Goal: Task Accomplishment & Management: Manage account settings

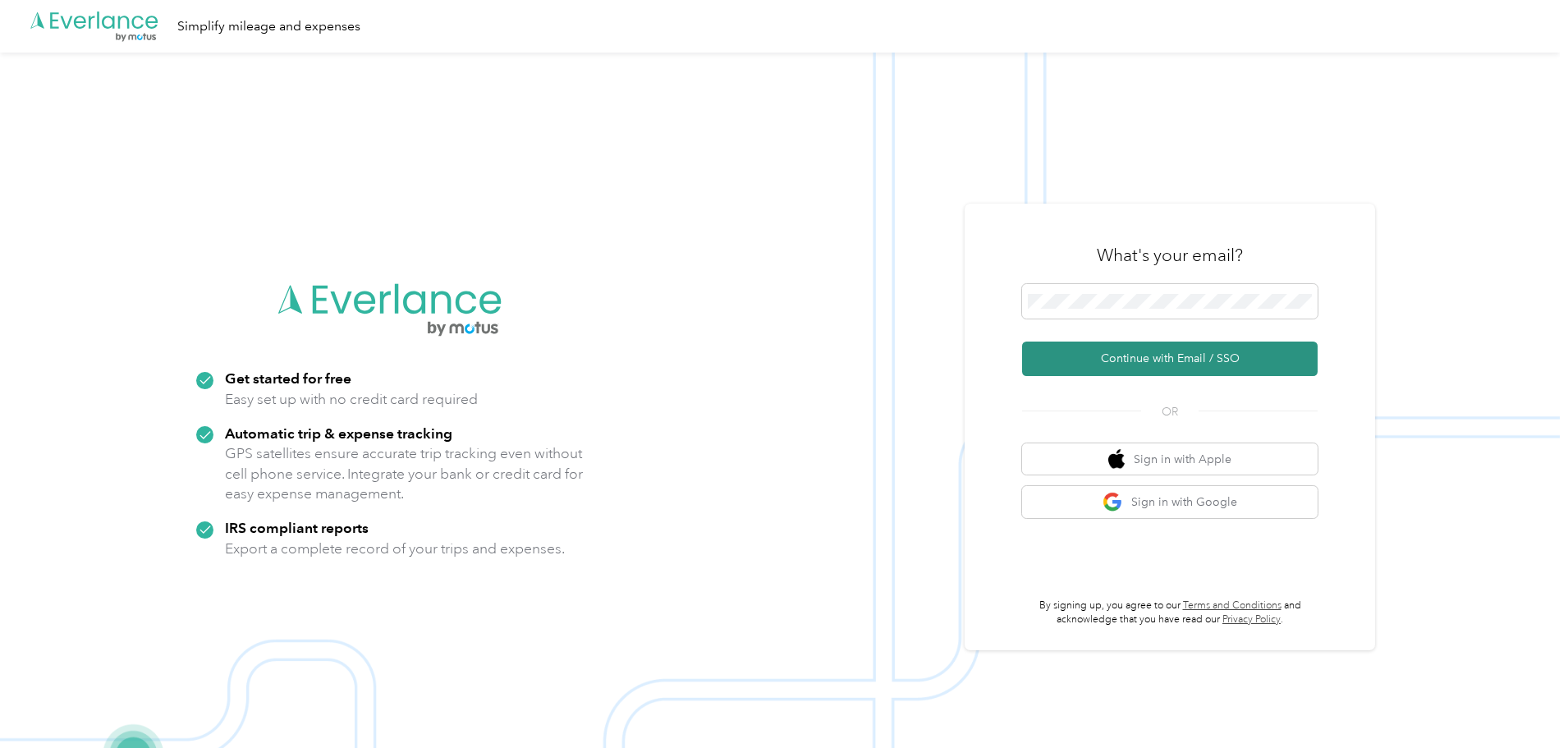
click at [1165, 364] on button "Continue with Email / SSO" at bounding box center [1169, 359] width 295 height 34
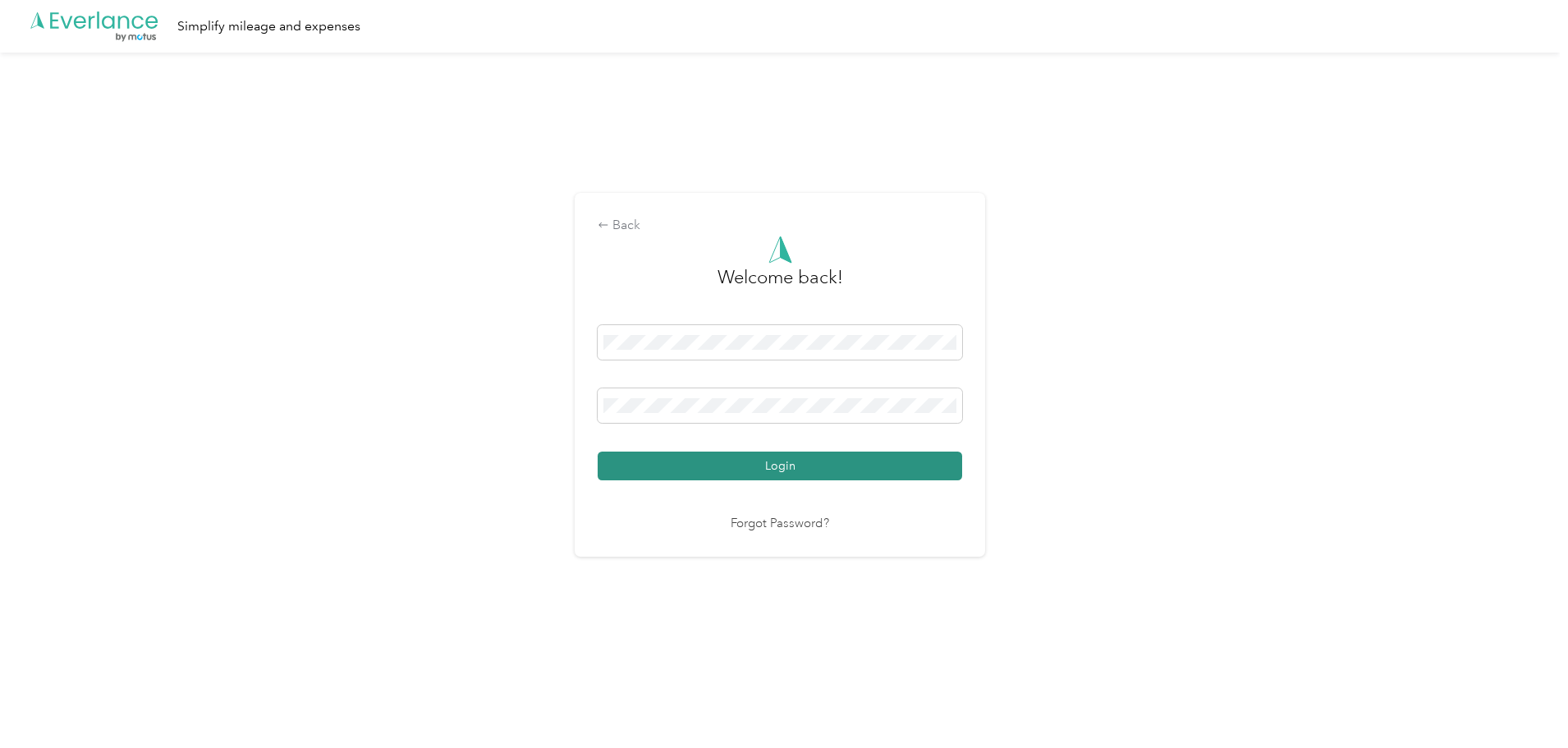
click at [781, 470] on button "Login" at bounding box center [779, 466] width 364 height 29
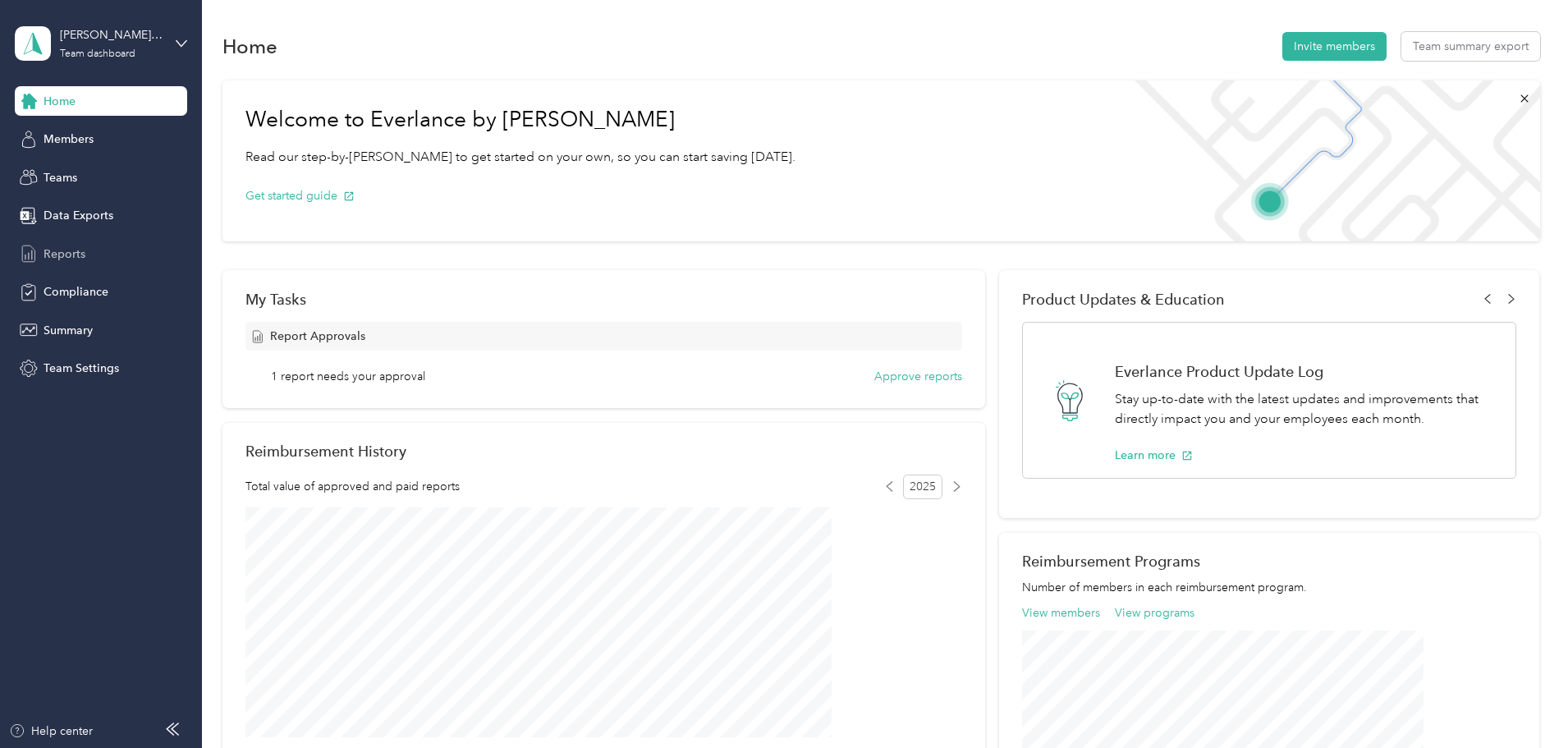
click at [67, 255] on span "Reports" at bounding box center [65, 254] width 42 height 17
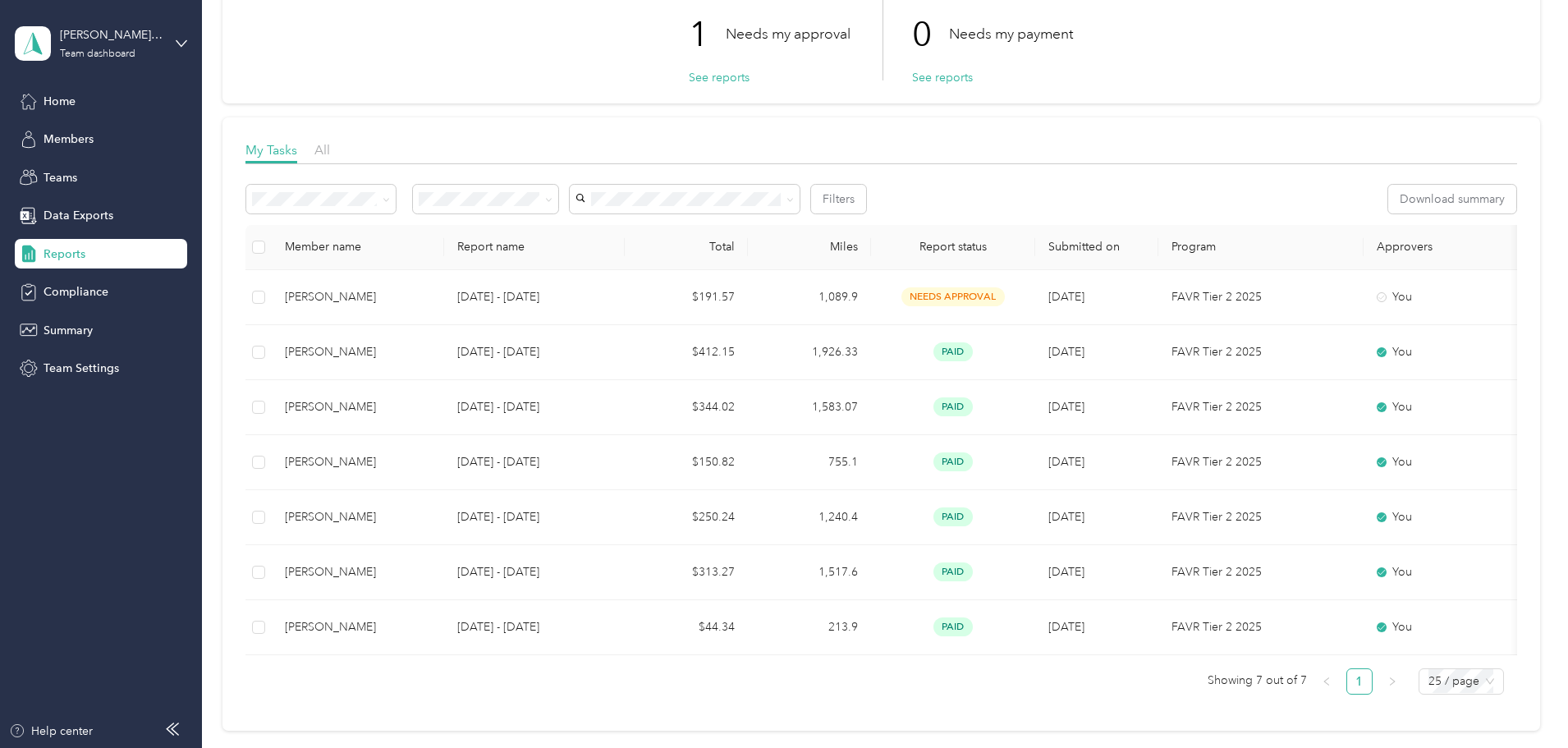
scroll to position [165, 0]
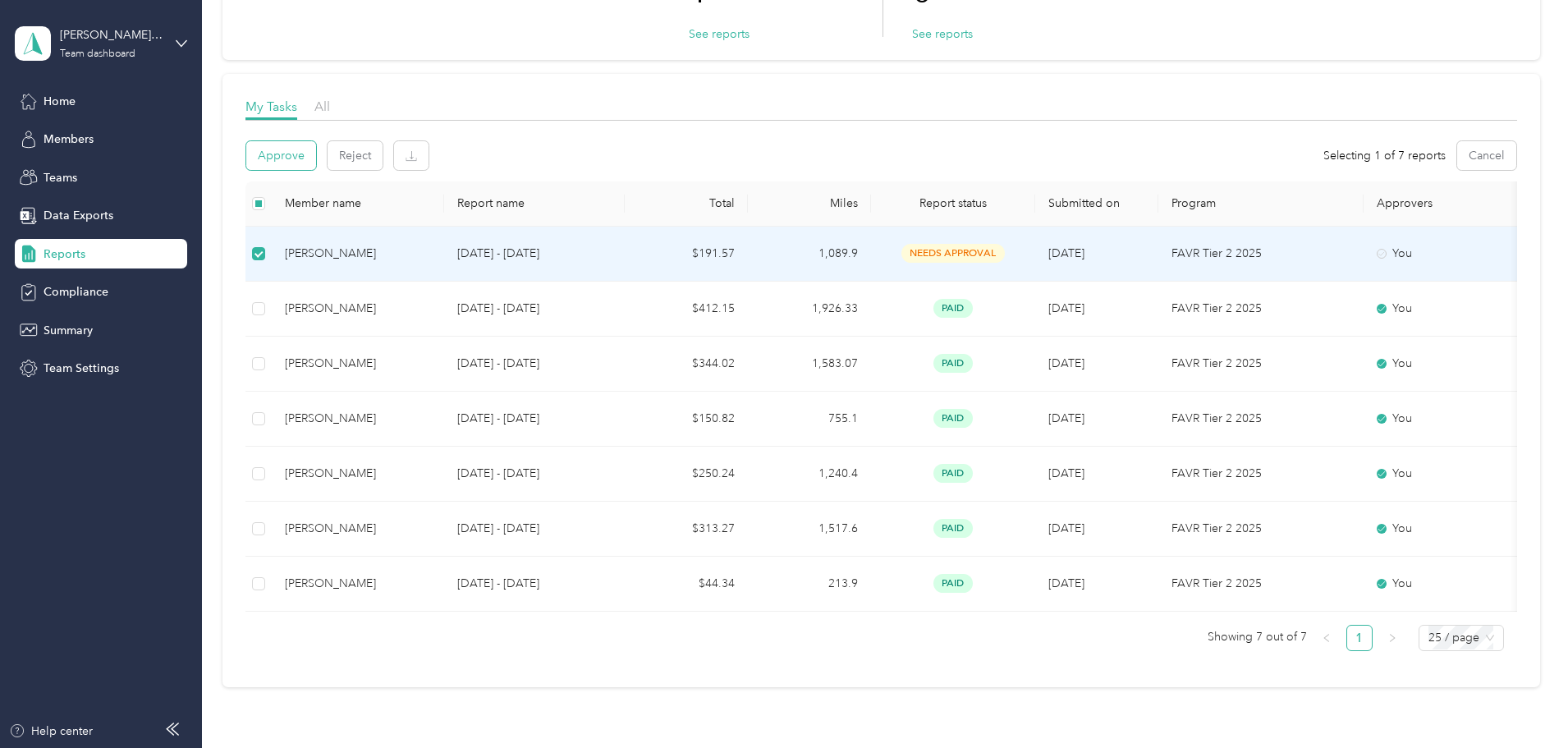
click at [316, 155] on button "Approve" at bounding box center [281, 156] width 70 height 29
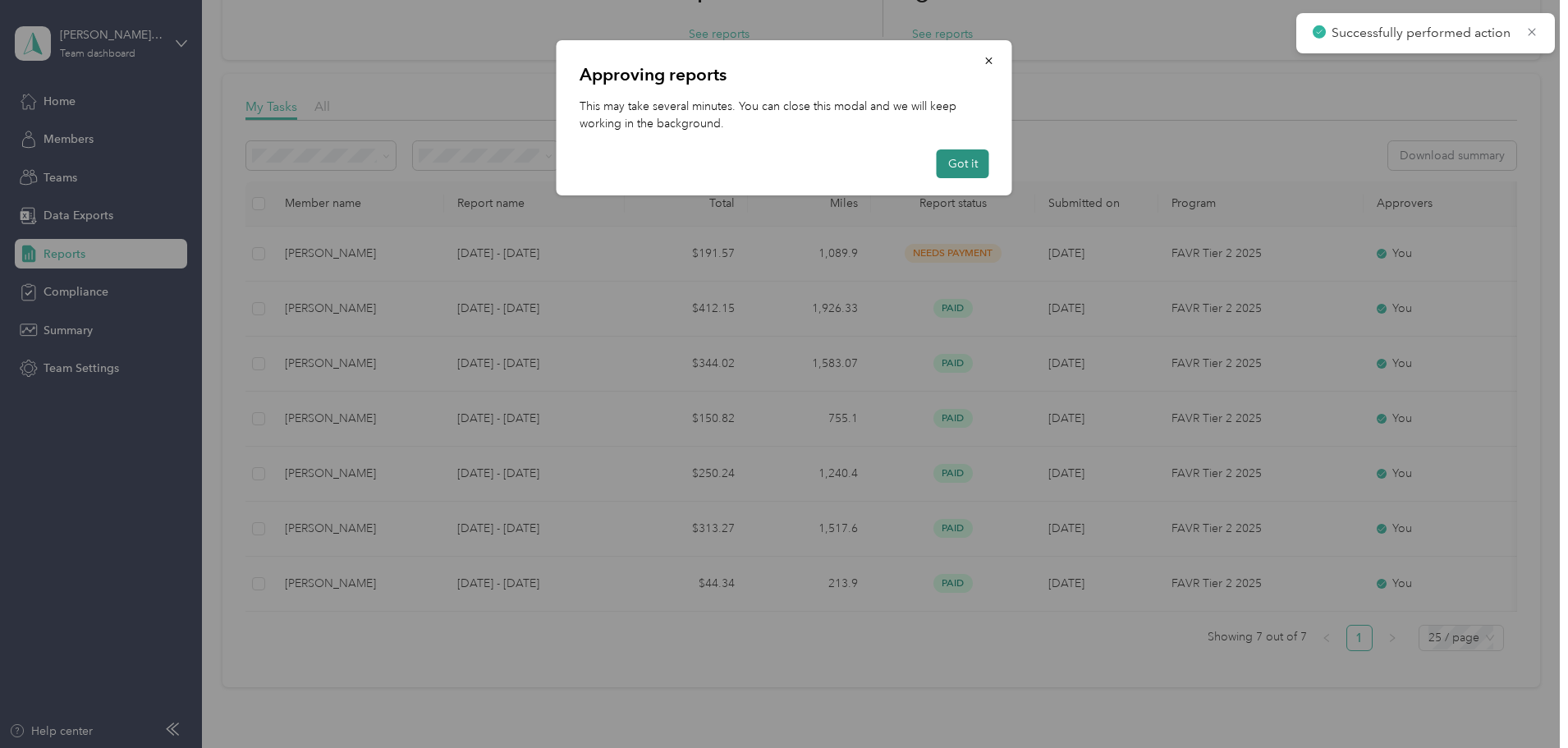
click at [962, 170] on button "Got it" at bounding box center [963, 164] width 53 height 29
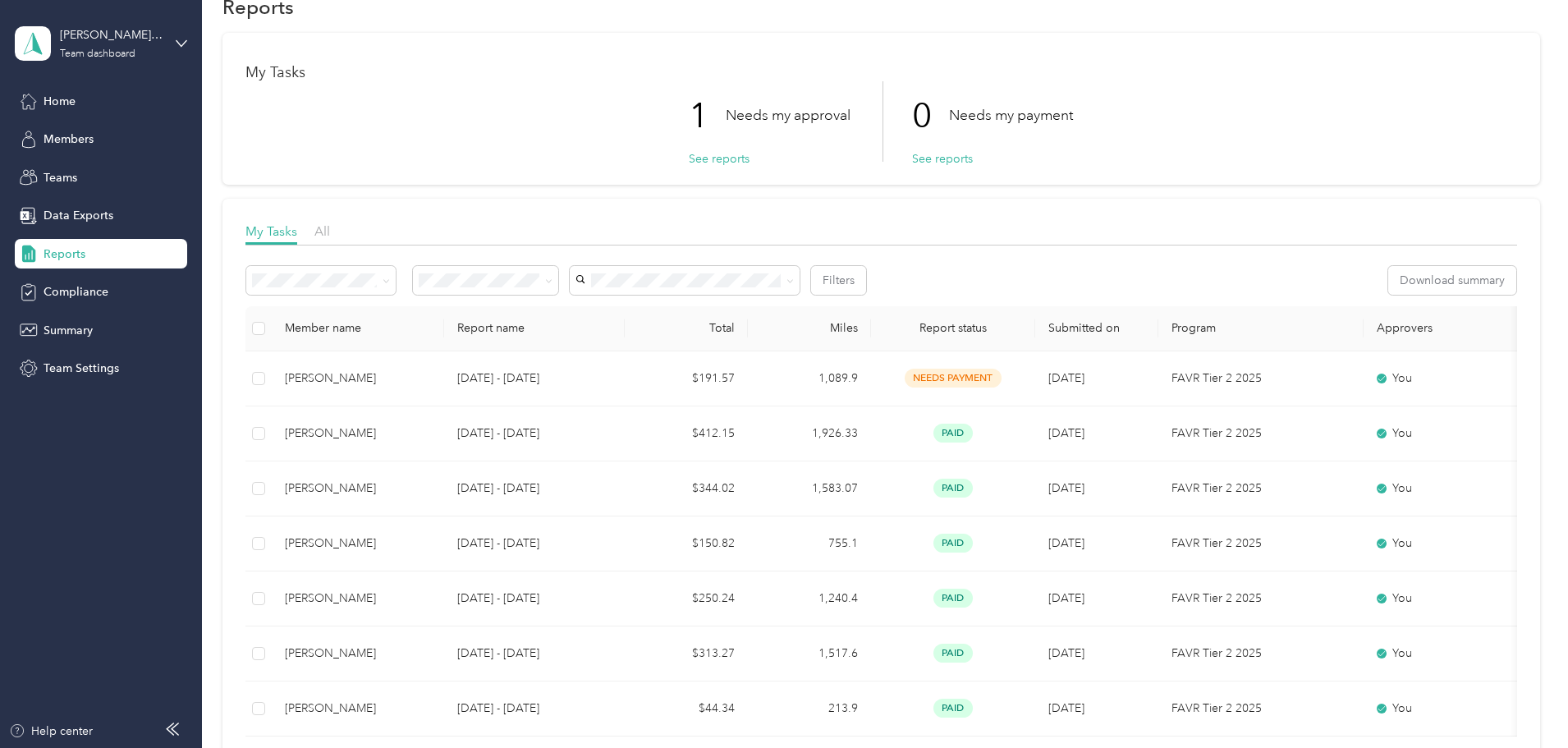
scroll to position [0, 0]
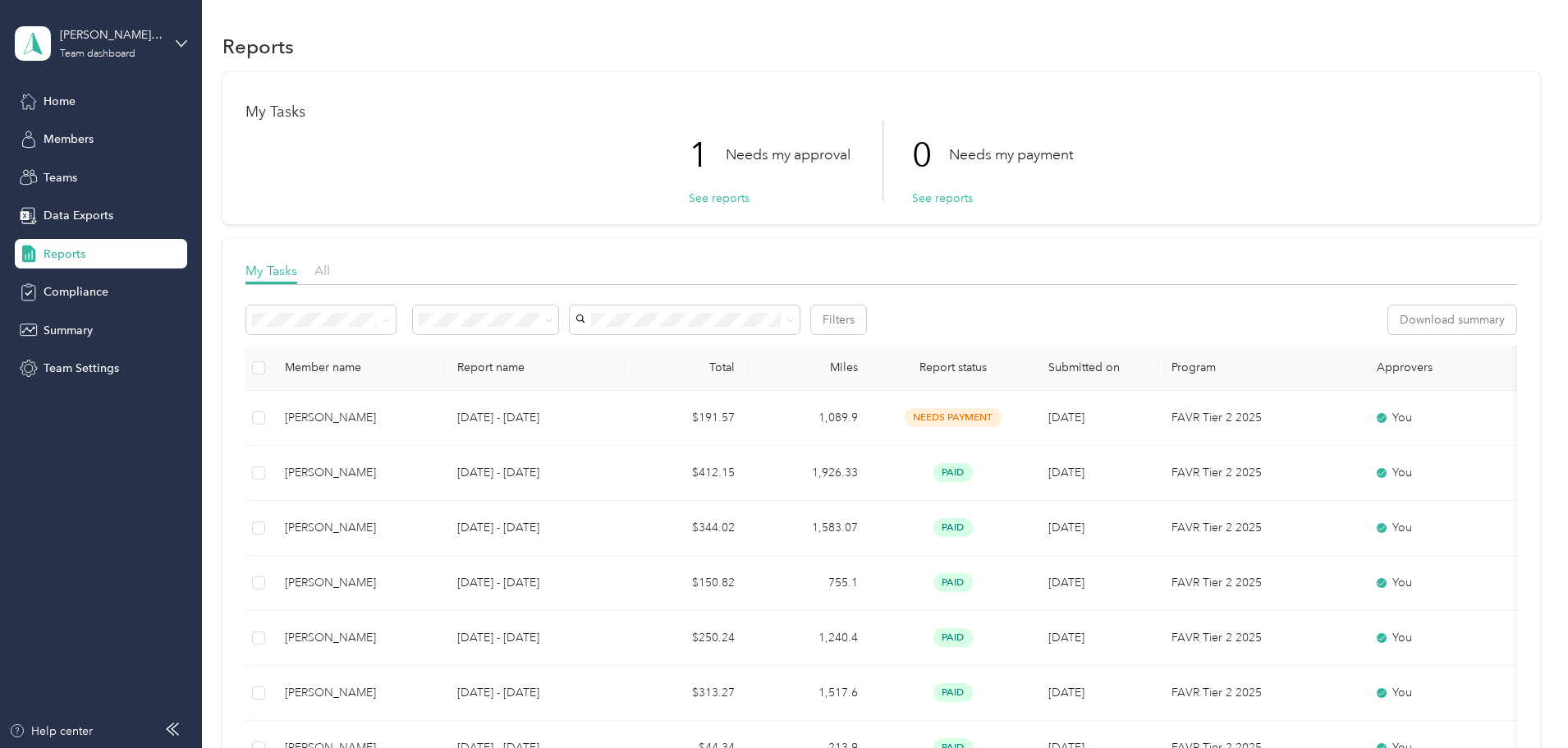
click at [617, 177] on div "1 Needs my approval See reports 0 Needs my payment See reports" at bounding box center [882, 161] width 1272 height 80
click at [706, 200] on button "See reports" at bounding box center [719, 198] width 61 height 17
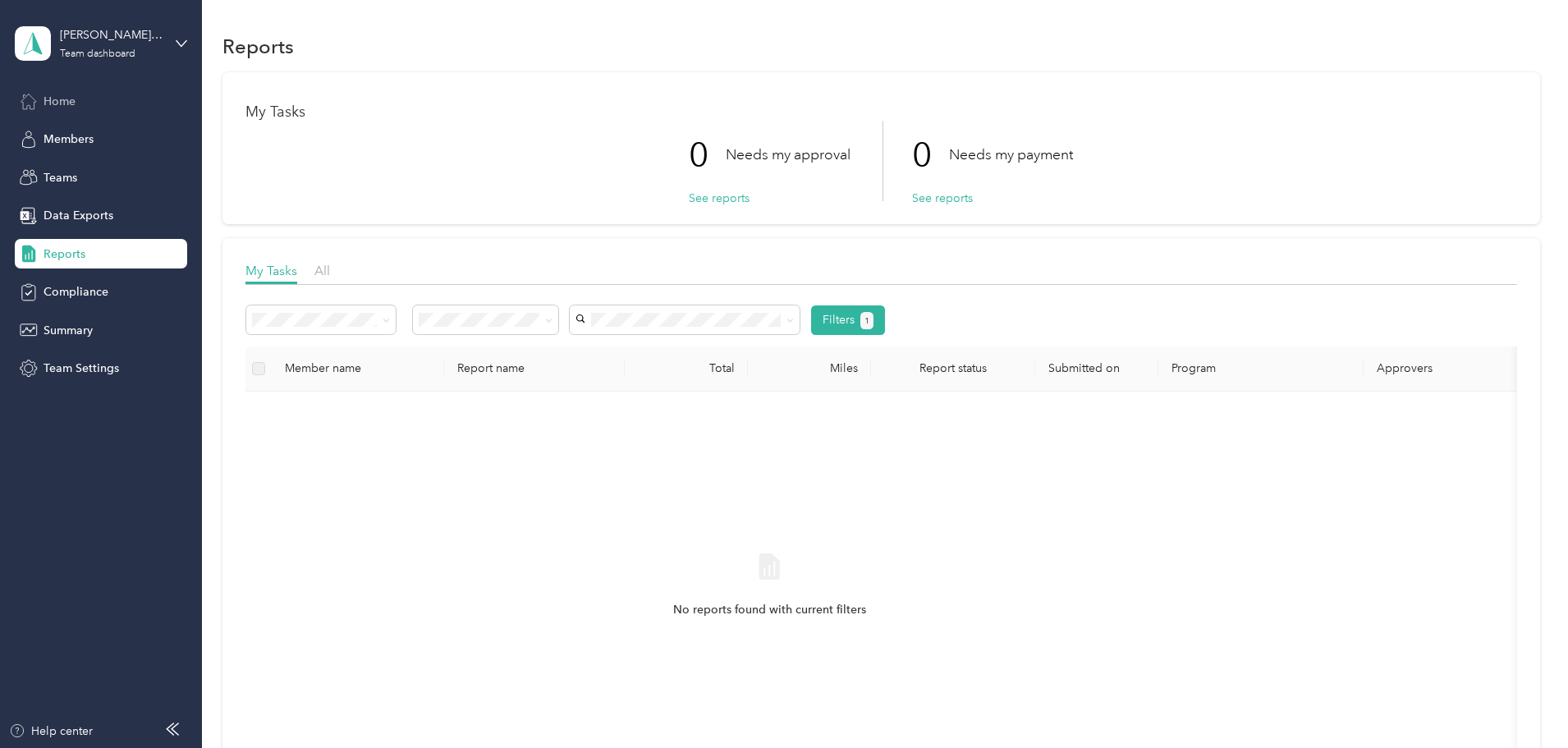
click at [54, 104] on span "Home" at bounding box center [59, 101] width 32 height 17
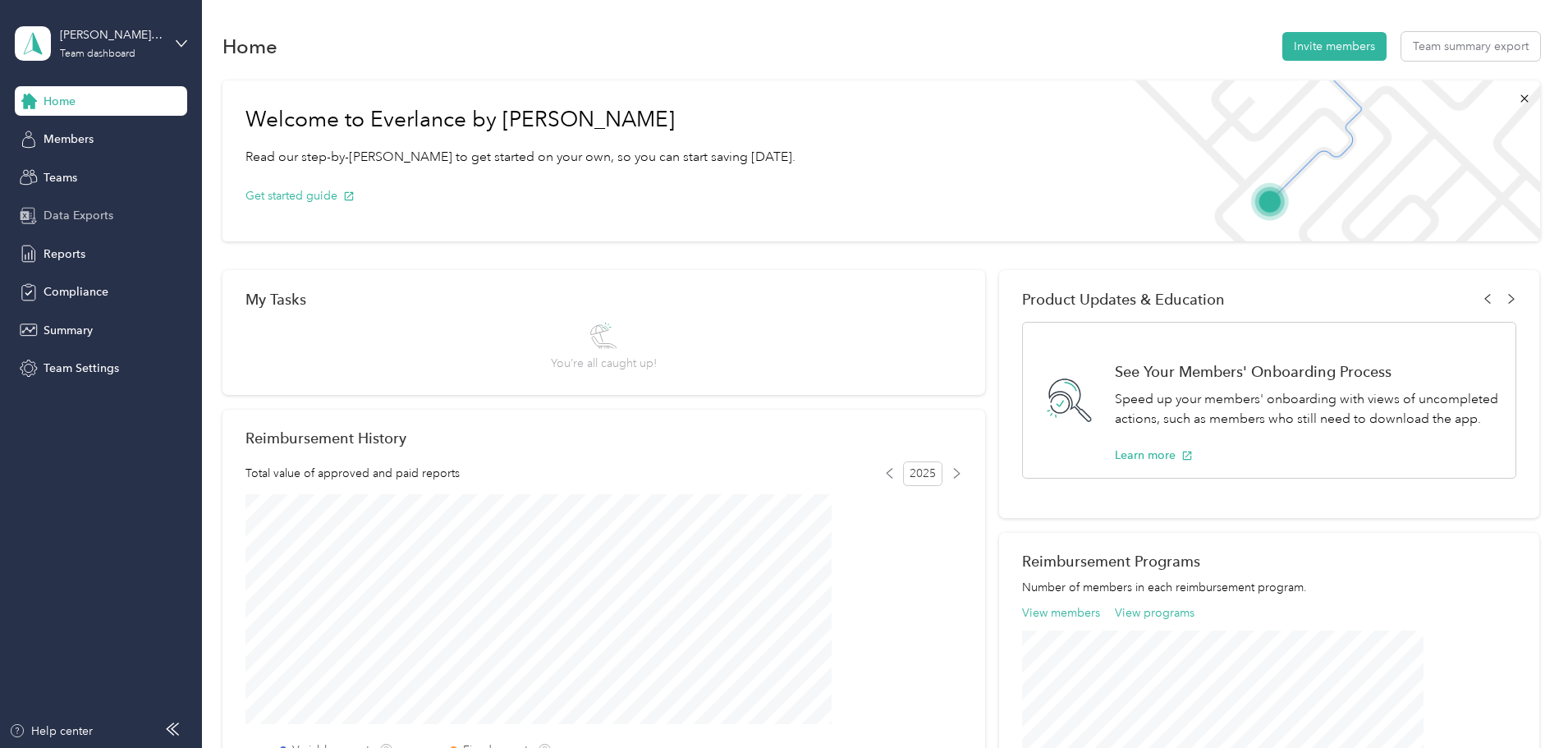
click at [83, 214] on span "Data Exports" at bounding box center [78, 215] width 70 height 17
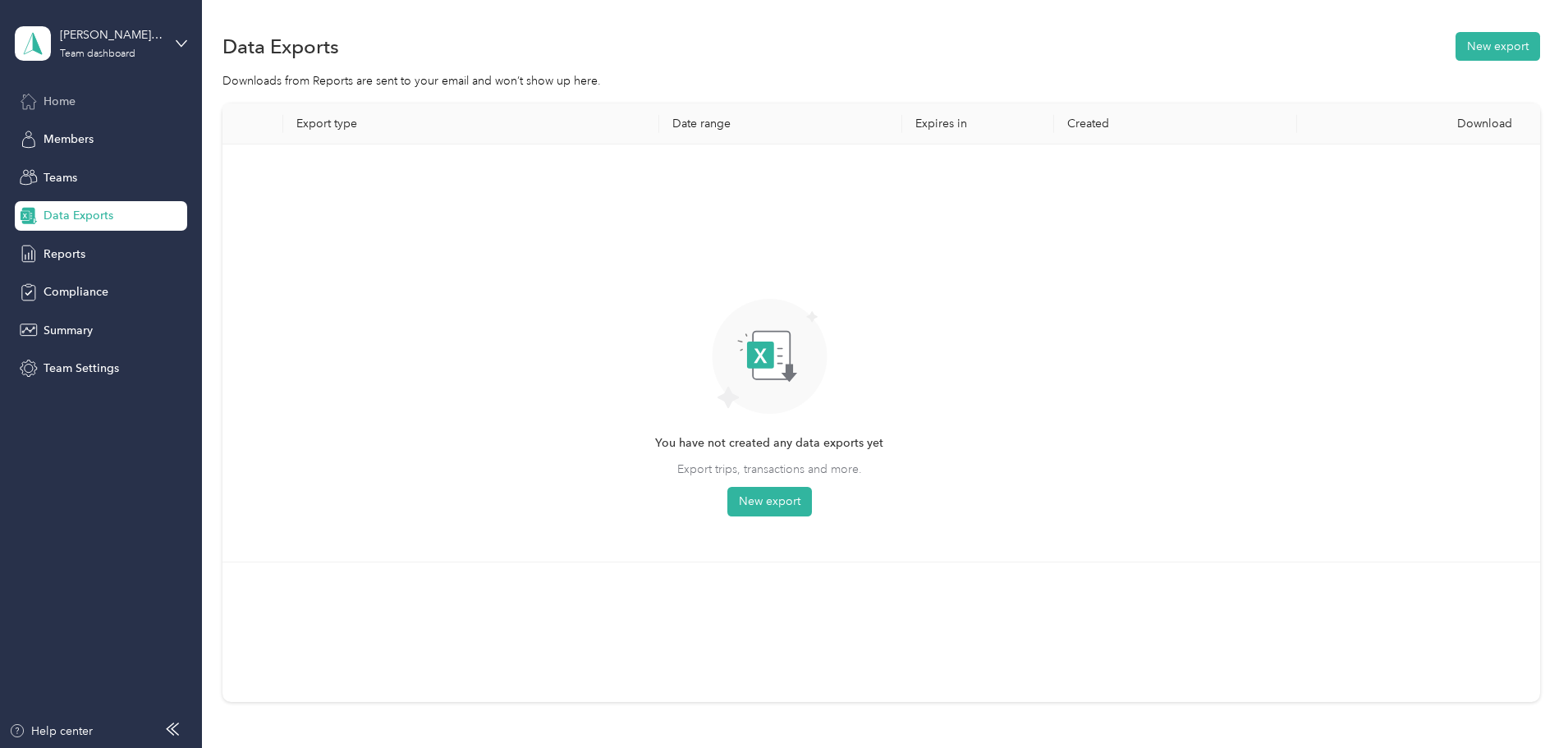
click at [52, 101] on span "Home" at bounding box center [59, 101] width 32 height 17
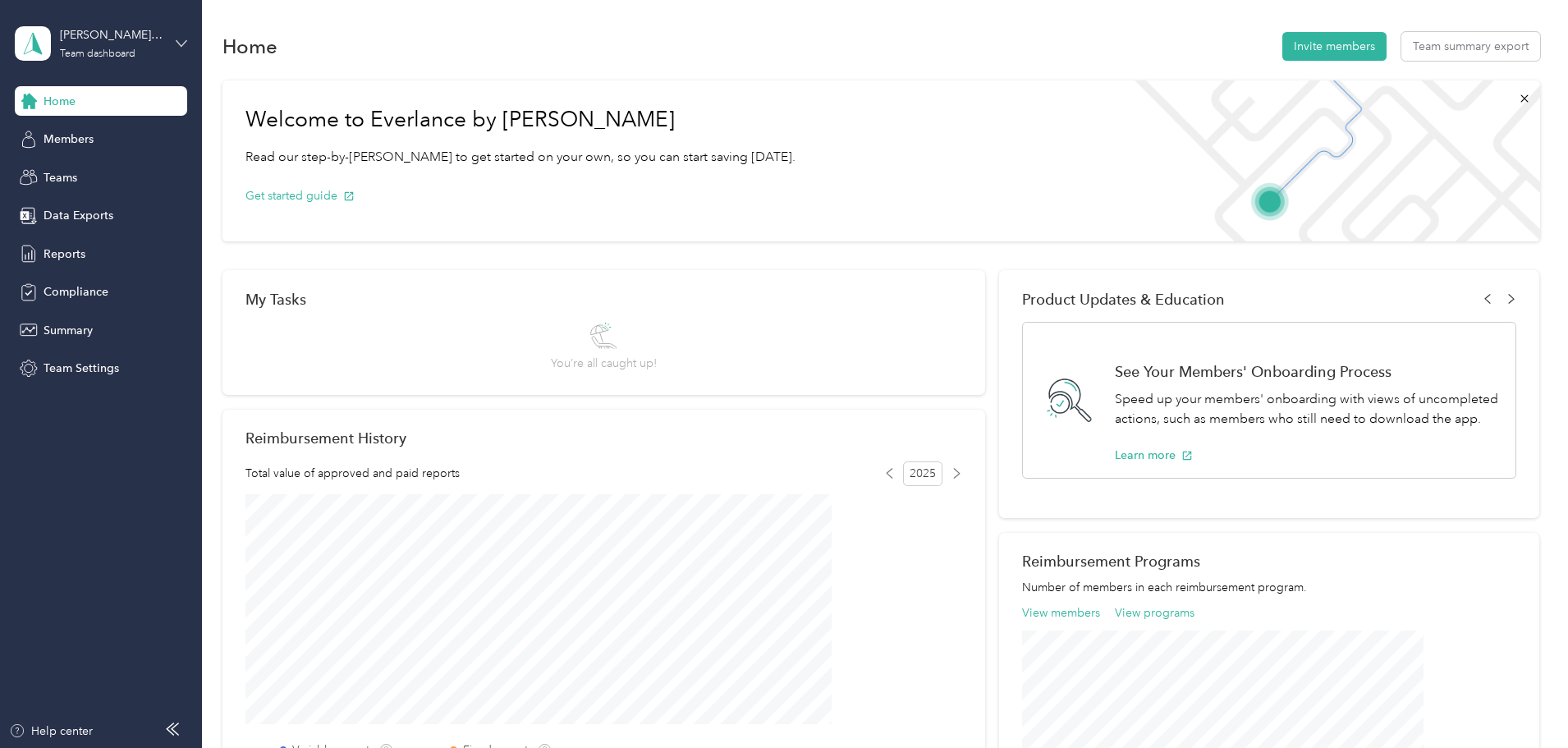
click at [178, 41] on icon at bounding box center [182, 43] width 11 height 11
click at [99, 171] on div "Personal dashboard" at bounding box center [81, 172] width 103 height 17
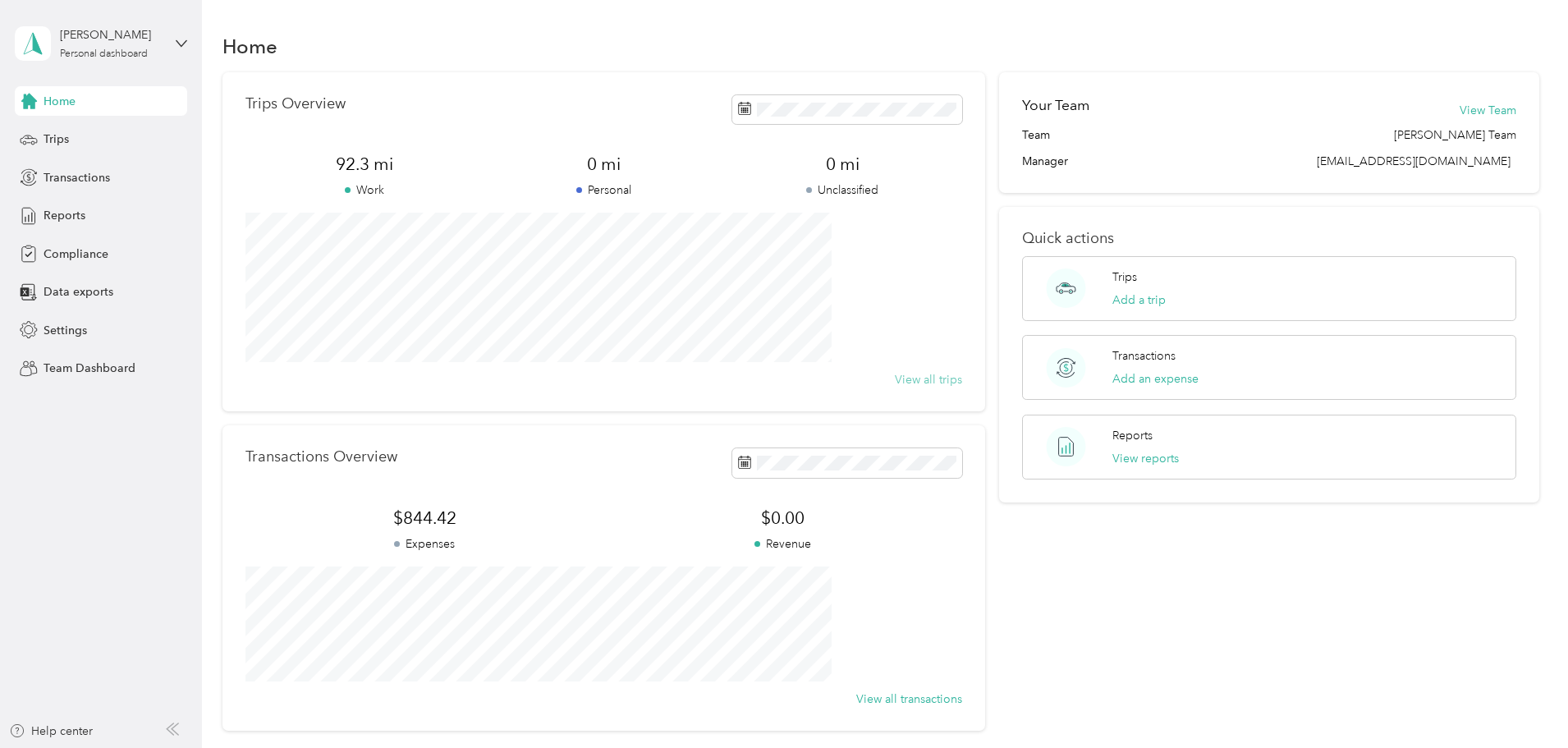
click at [904, 381] on button "View all trips" at bounding box center [928, 380] width 67 height 17
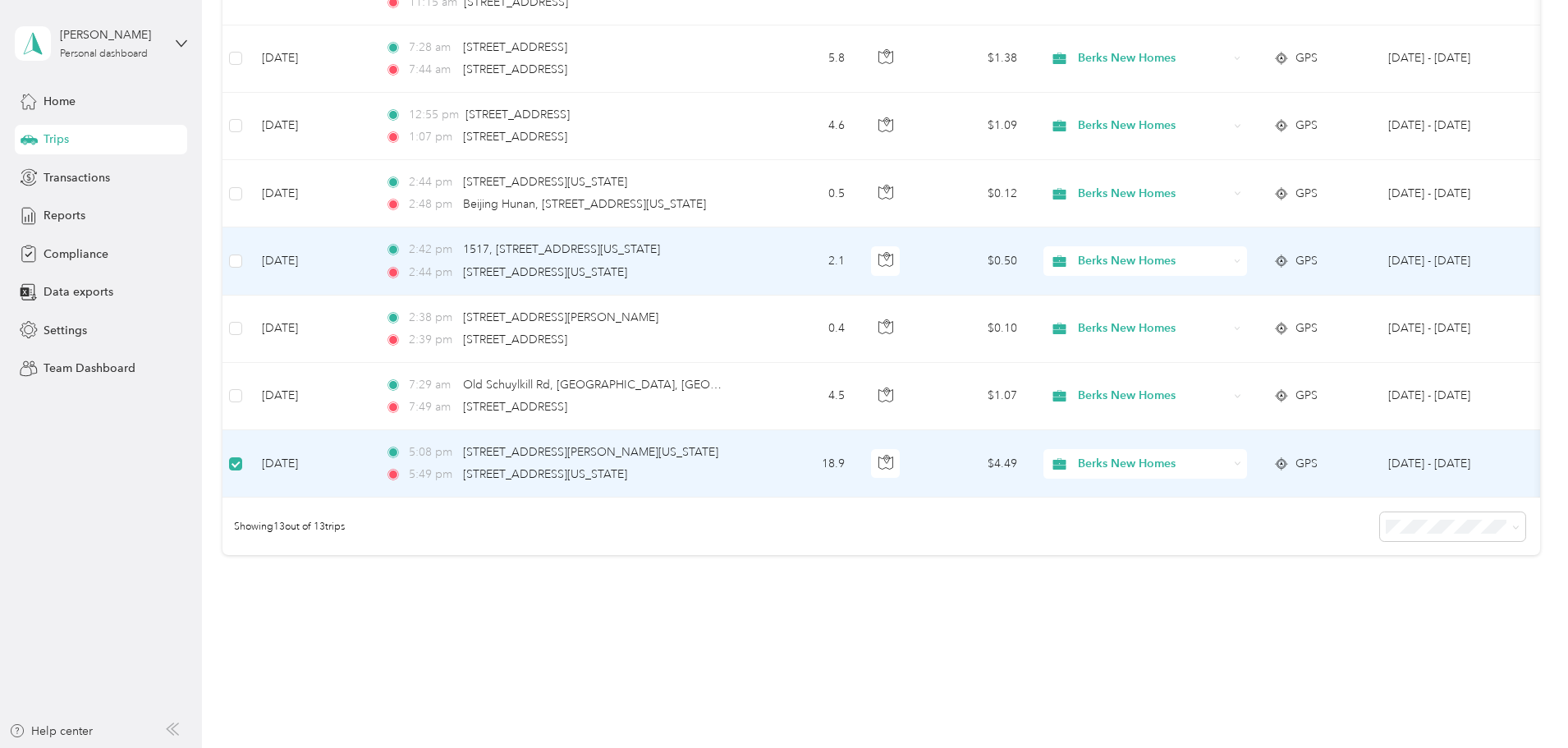
scroll to position [657, 0]
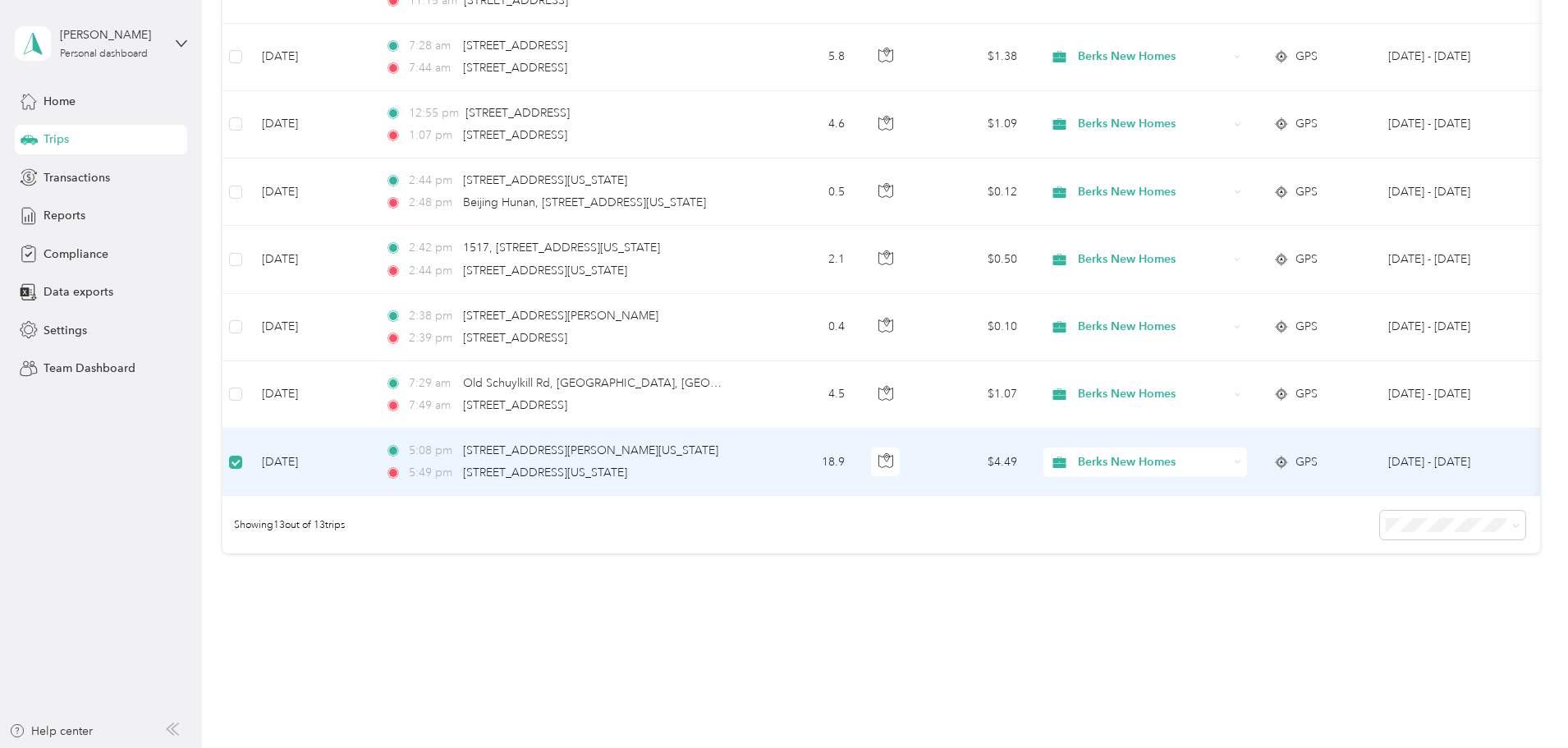
click at [858, 468] on td "18.9" at bounding box center [803, 462] width 108 height 67
click at [372, 482] on td "[DATE]" at bounding box center [310, 462] width 123 height 67
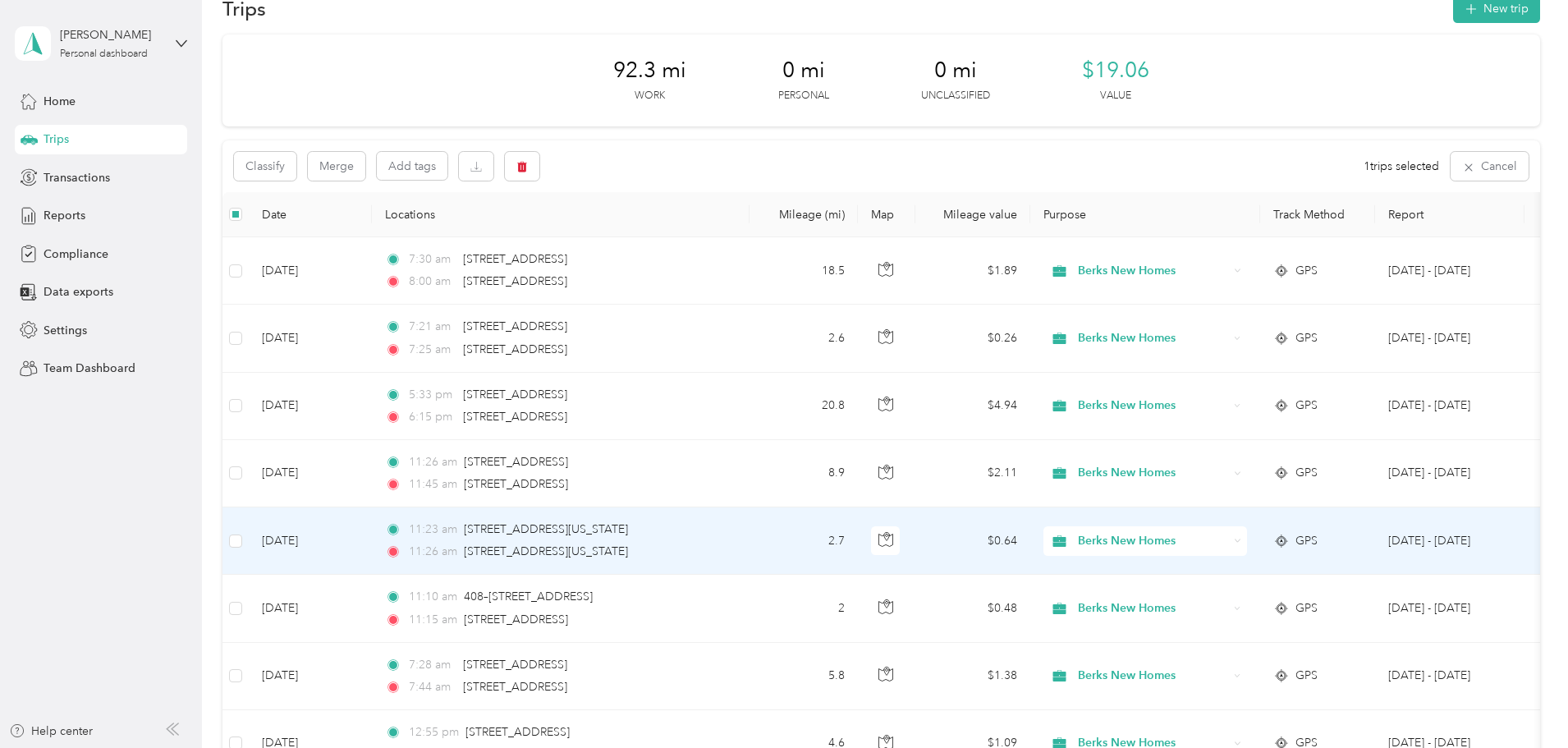
scroll to position [0, 0]
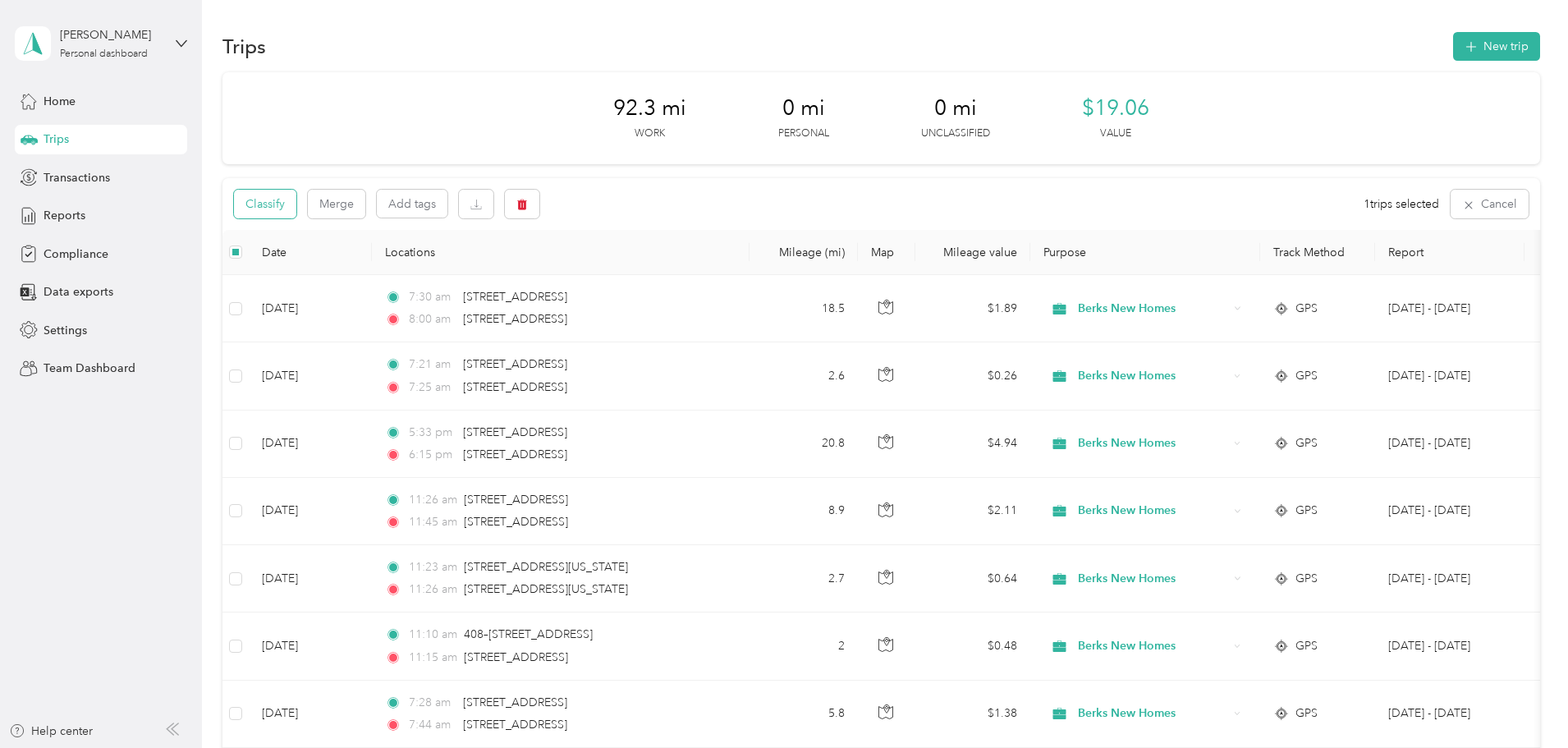
click at [296, 206] on button "Classify" at bounding box center [265, 204] width 62 height 29
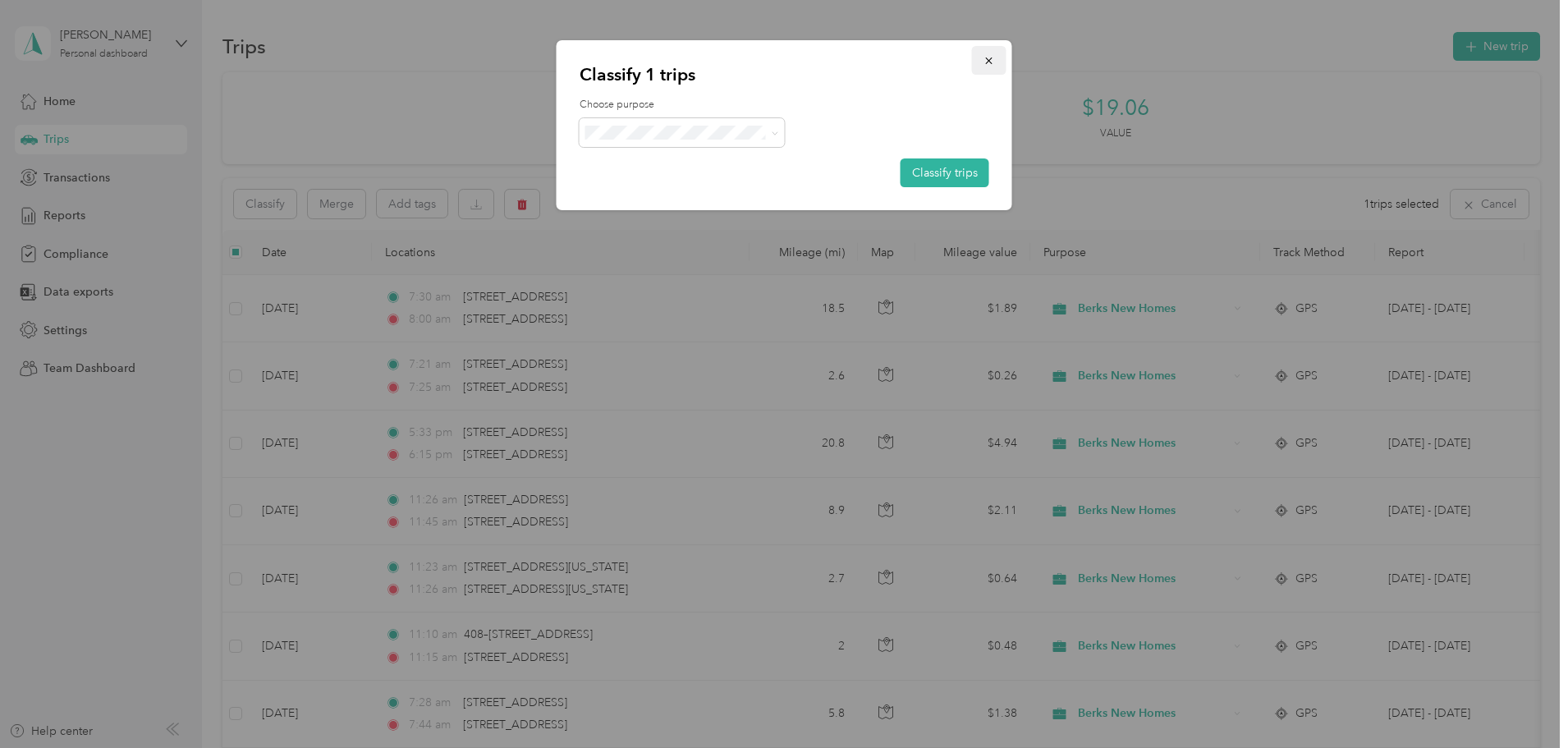
click at [991, 60] on icon "button" at bounding box center [990, 61] width 11 height 11
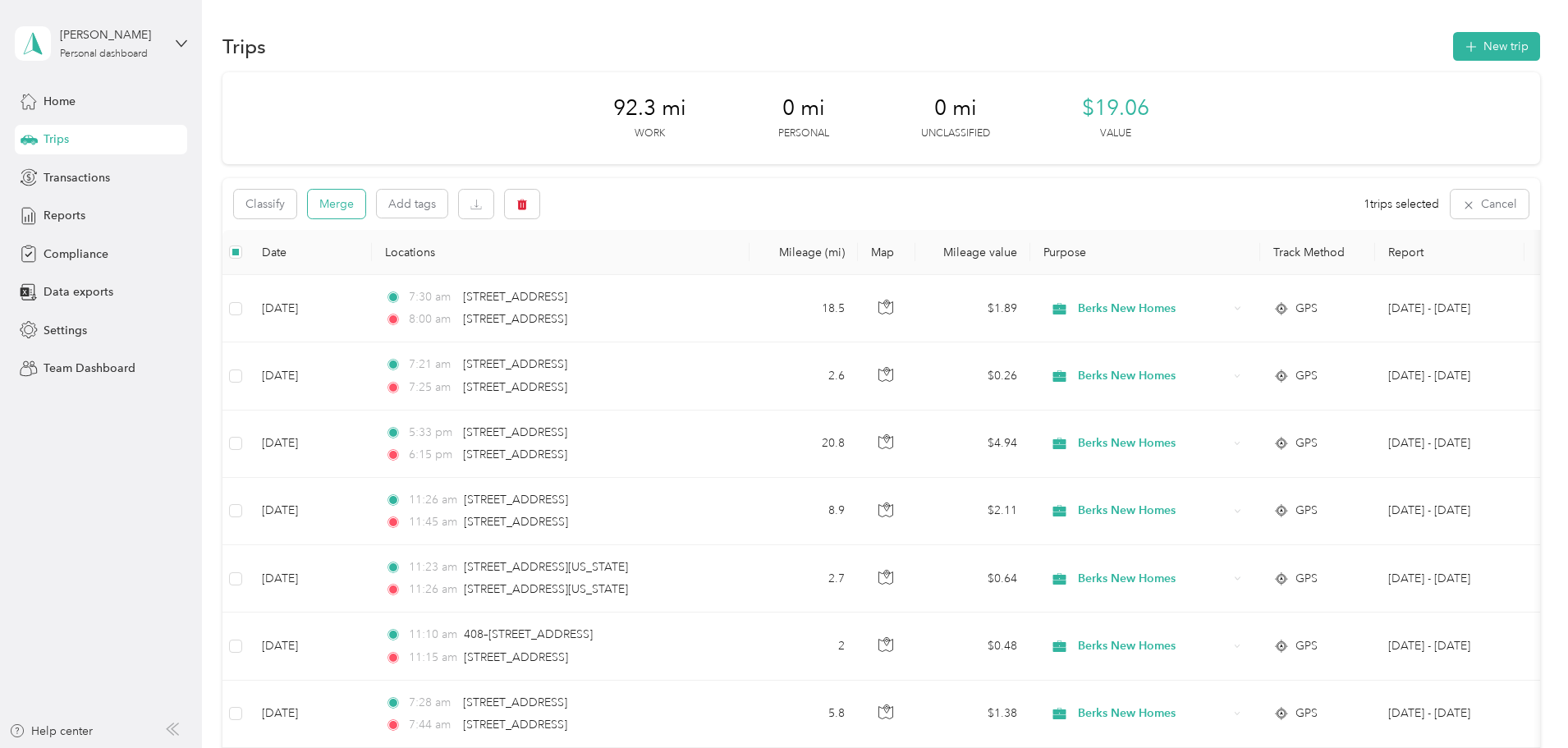
click at [365, 203] on button "Merge" at bounding box center [337, 204] width 57 height 29
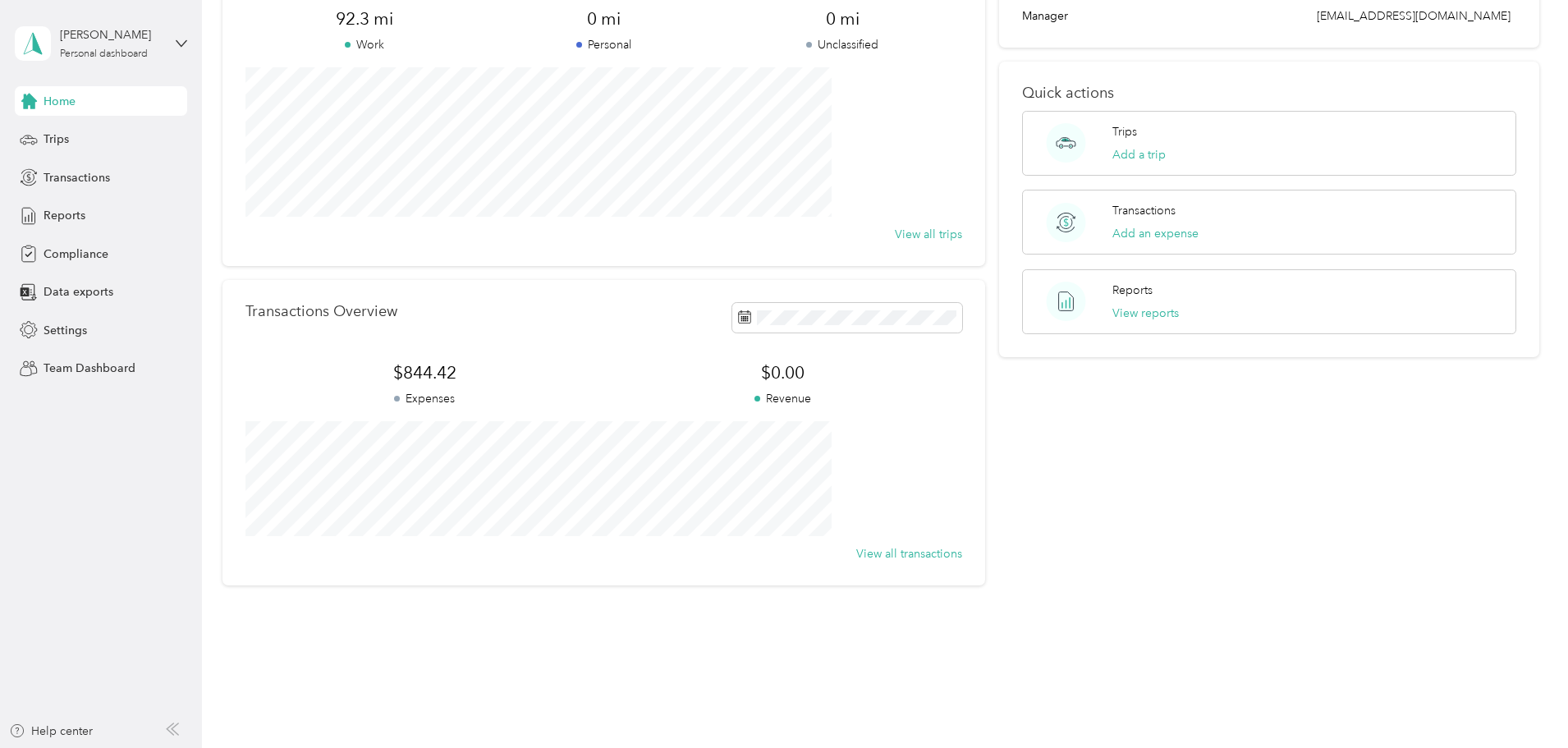
scroll to position [152, 0]
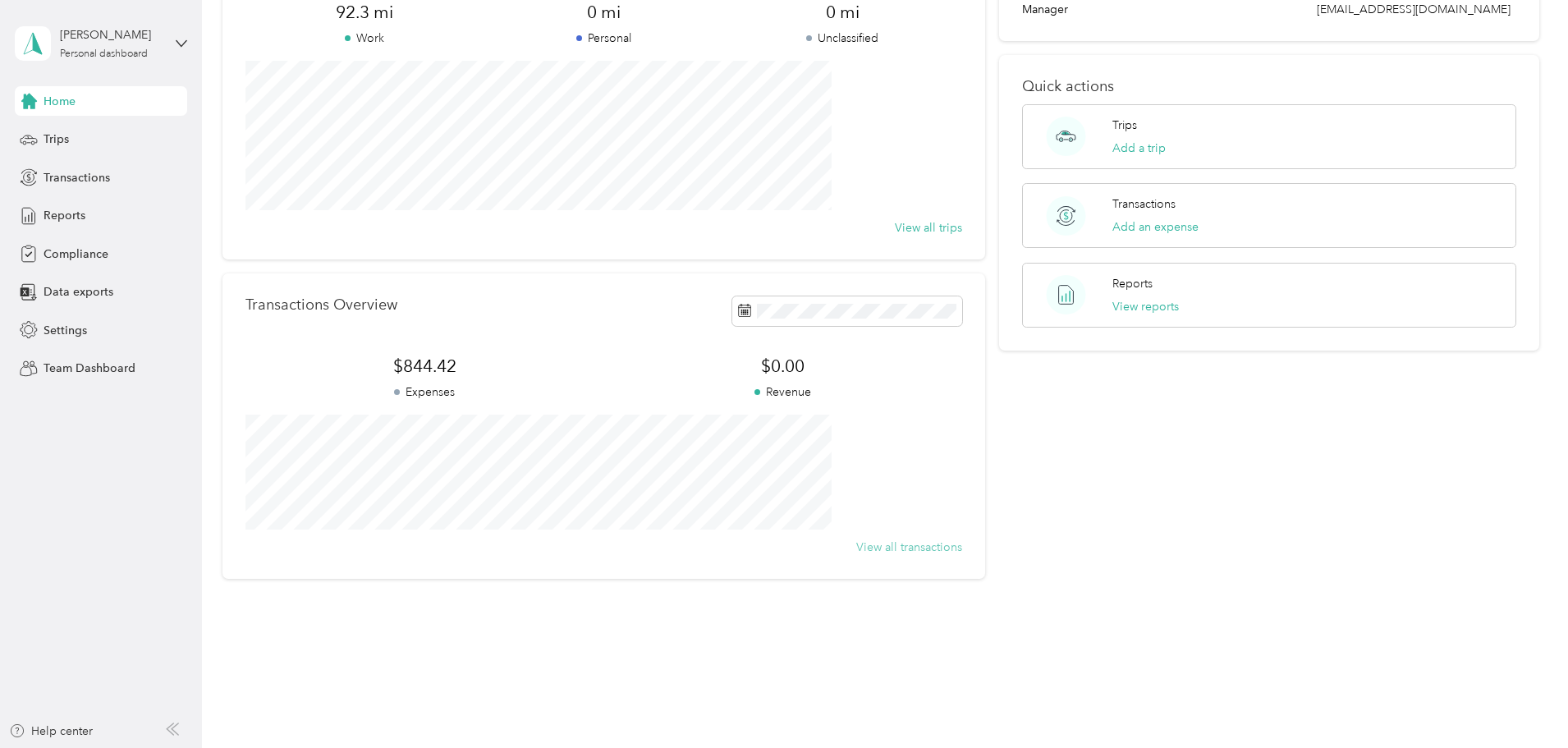
click at [868, 549] on button "View all transactions" at bounding box center [909, 547] width 106 height 17
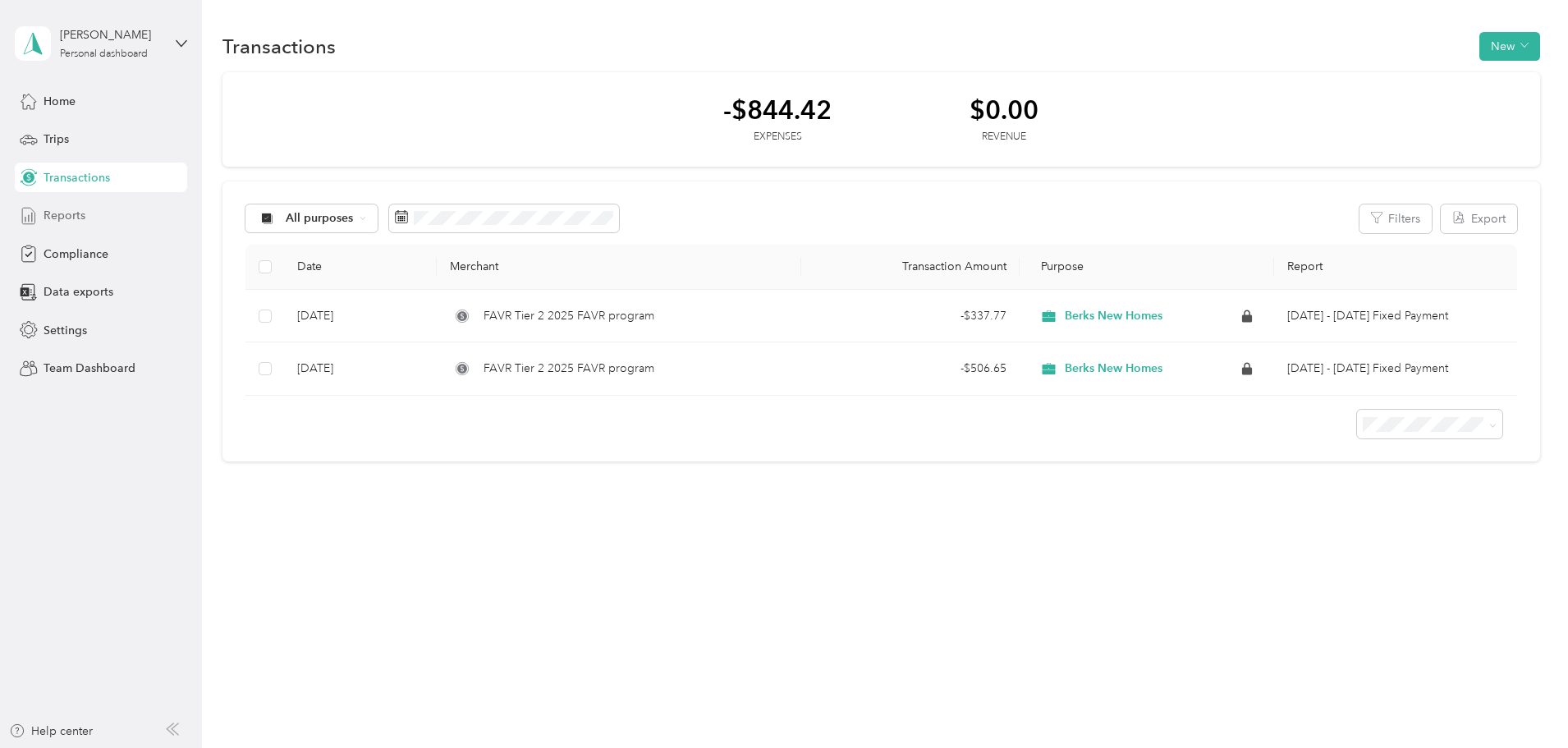
click at [67, 218] on span "Reports" at bounding box center [65, 215] width 42 height 17
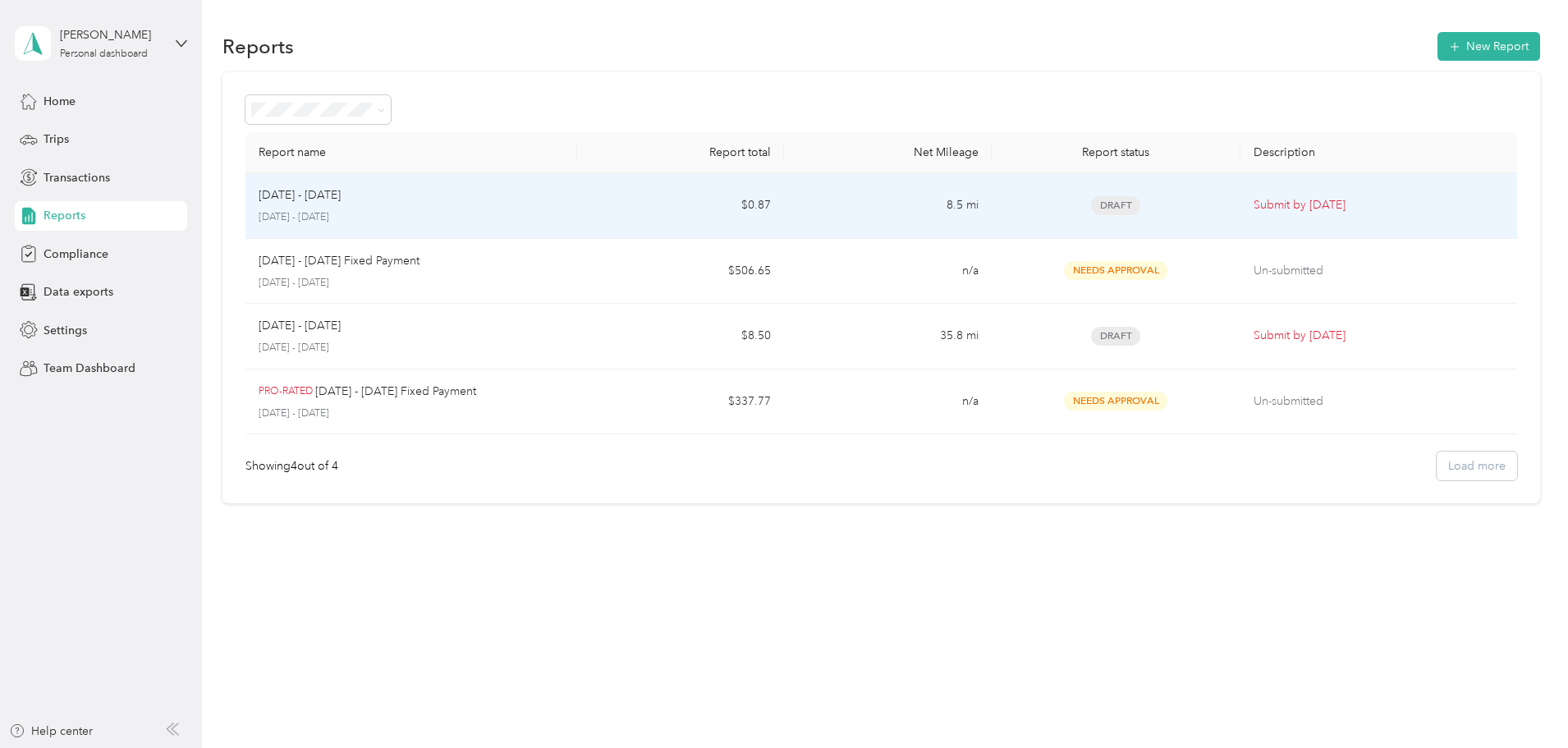
click at [1091, 207] on span "Draft" at bounding box center [1116, 206] width 50 height 19
drag, startPoint x: 836, startPoint y: 210, endPoint x: 829, endPoint y: 195, distance: 16.6
click at [829, 195] on td "8.5 mi" at bounding box center [887, 206] width 207 height 66
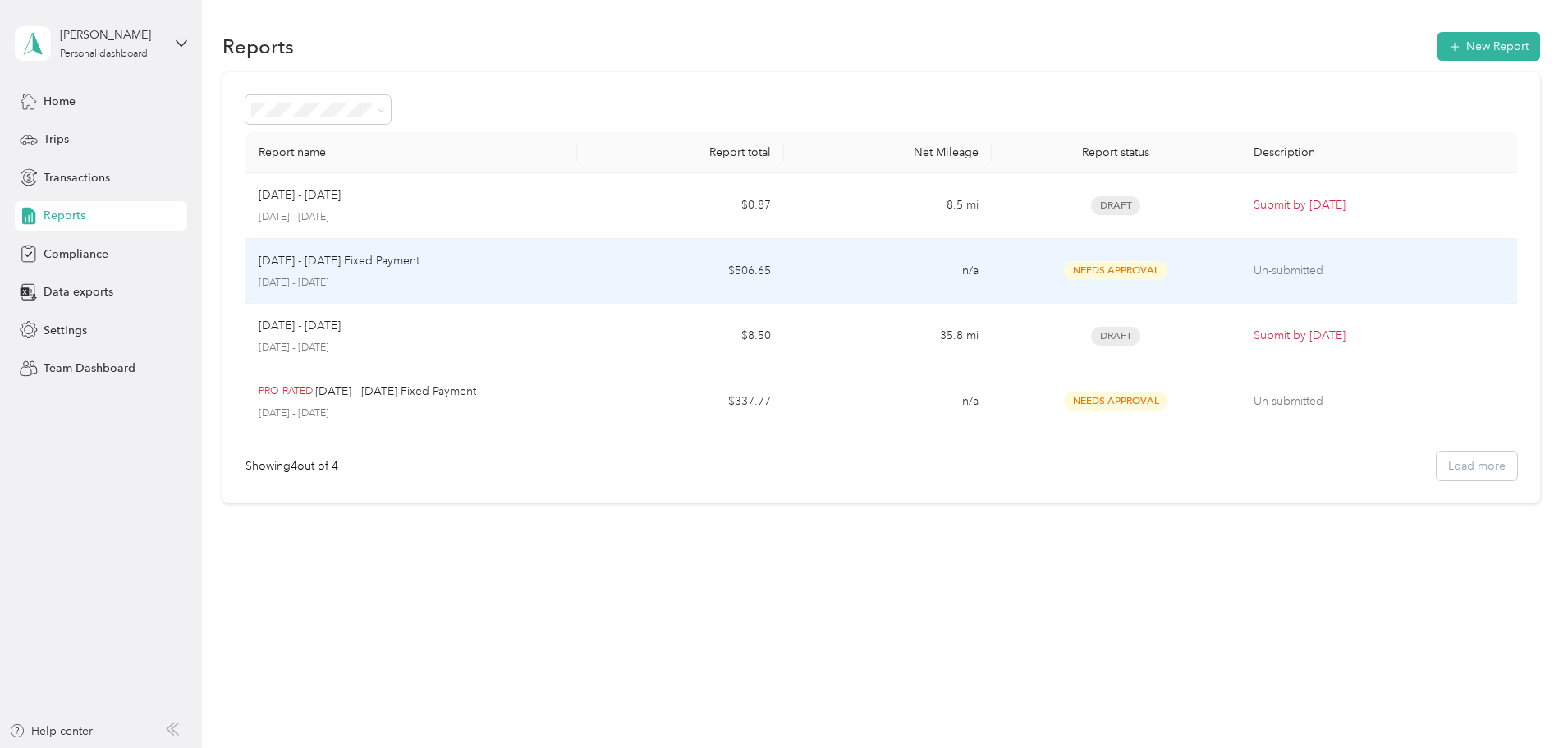
click at [885, 282] on td "n/a" at bounding box center [887, 272] width 207 height 66
